Goal: Use online tool/utility

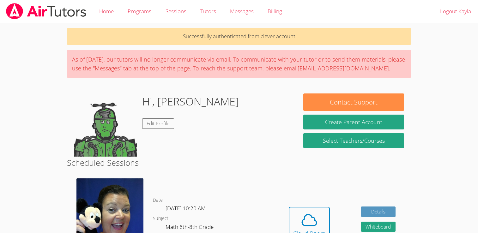
scroll to position [82, 0]
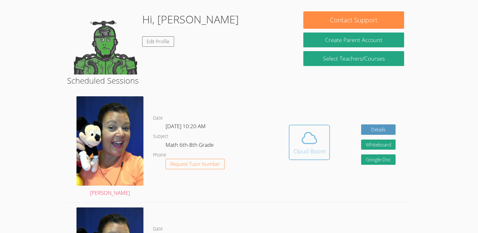
click at [314, 144] on icon at bounding box center [309, 138] width 18 height 18
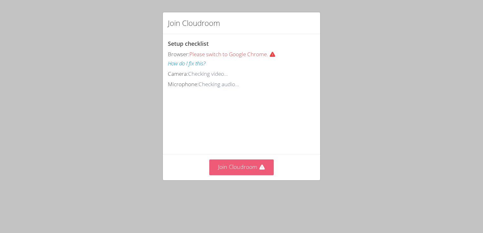
click at [239, 175] on button "Join Cloudroom" at bounding box center [241, 167] width 65 height 15
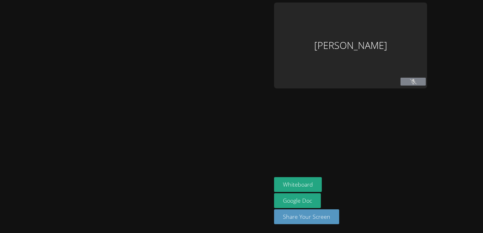
click at [425, 81] on button at bounding box center [412, 82] width 25 height 8
click at [419, 85] on button at bounding box center [412, 82] width 25 height 8
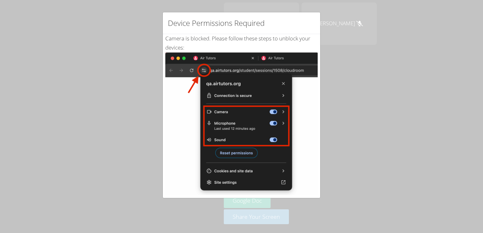
click at [314, 185] on div "Device Permissions Required Camera is blocked . Please follow these steps to un…" at bounding box center [241, 116] width 483 height 233
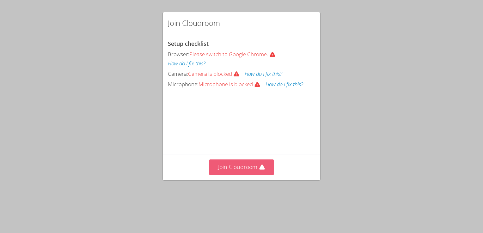
click at [259, 170] on icon at bounding box center [261, 167] width 5 height 5
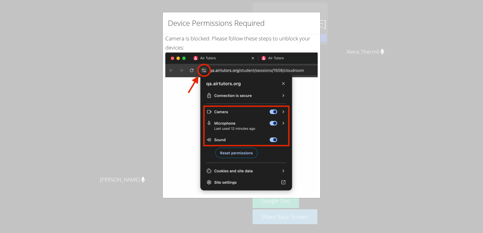
click at [347, 147] on div "Device Permissions Required Camera is blocked . Please follow these steps to un…" at bounding box center [241, 116] width 483 height 233
click at [288, 37] on div "Camera is blocked . Please follow these steps to unblock your devices: Click th…" at bounding box center [241, 153] width 152 height 238
click at [314, 181] on div "Camera is blocked . Please follow these steps to unblock your devices: Click th…" at bounding box center [241, 153] width 157 height 238
click at [310, 185] on img at bounding box center [241, 123] width 152 height 143
click at [295, 179] on img at bounding box center [241, 123] width 152 height 143
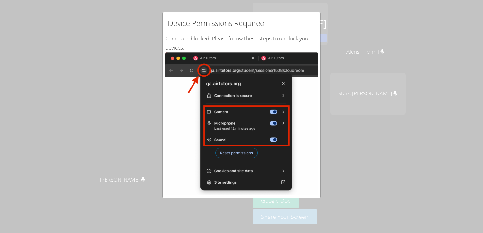
click at [295, 173] on img at bounding box center [241, 123] width 152 height 143
click at [302, 172] on img at bounding box center [241, 123] width 152 height 143
click at [294, 178] on img at bounding box center [241, 123] width 152 height 143
click at [302, 176] on img at bounding box center [241, 123] width 152 height 143
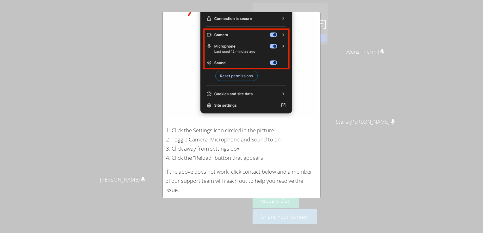
scroll to position [94, 0]
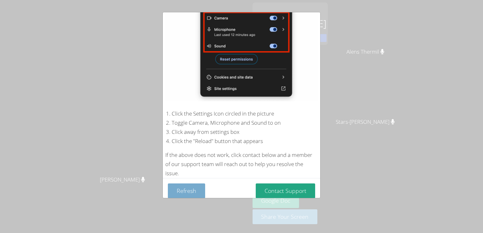
click at [194, 189] on button "Refresh" at bounding box center [186, 191] width 37 height 15
